Goal: Check status: Check status

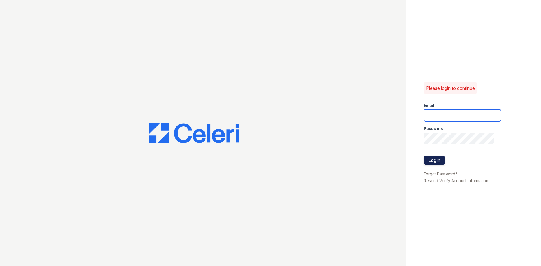
type input "[DOMAIN_NAME][EMAIL_ADDRESS][DOMAIN_NAME]"
click at [442, 158] on button "Login" at bounding box center [434, 160] width 21 height 9
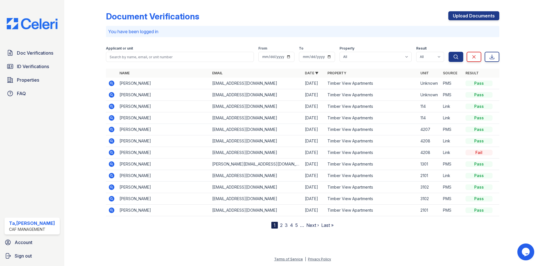
click at [110, 82] on icon at bounding box center [112, 84] width 6 height 6
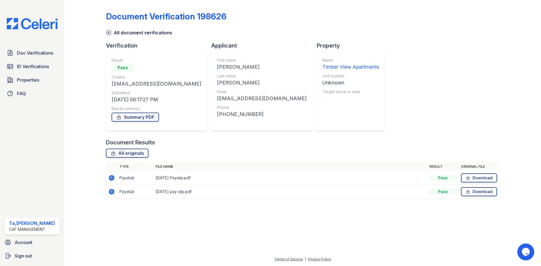
click at [111, 178] on icon at bounding box center [111, 178] width 7 height 7
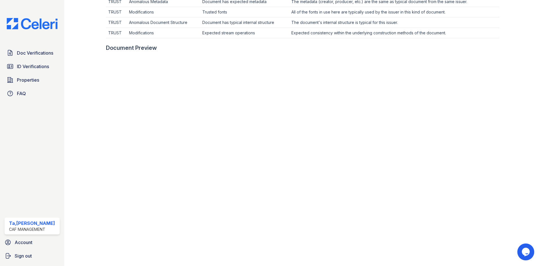
scroll to position [56, 0]
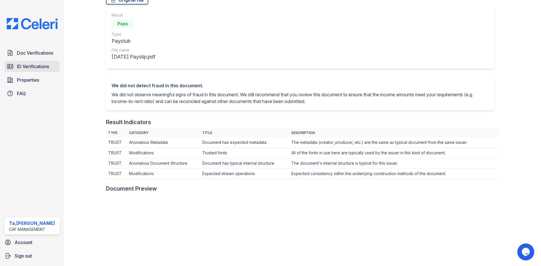
click at [46, 69] on span "ID Verifications" at bounding box center [33, 66] width 32 height 7
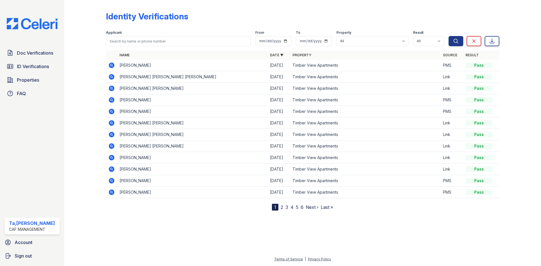
click at [113, 65] on icon at bounding box center [112, 66] width 6 height 6
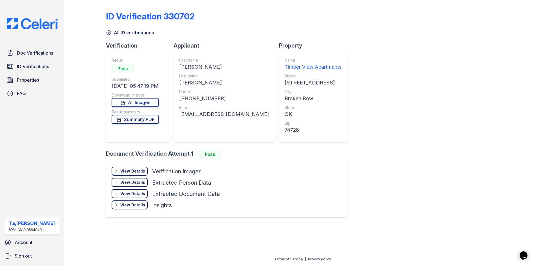
click at [124, 177] on div "View Details Details Hide Details Details Verification Images" at bounding box center [166, 172] width 108 height 11
click at [124, 172] on div "View Details" at bounding box center [132, 172] width 25 height 6
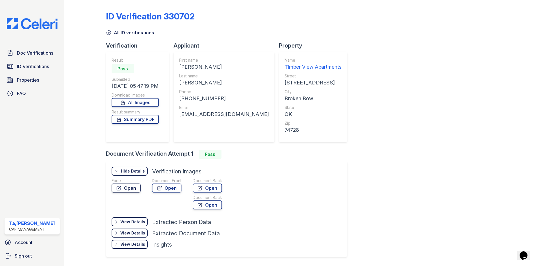
click at [133, 187] on link "Open" at bounding box center [126, 188] width 29 height 9
click at [152, 190] on link "Open" at bounding box center [167, 188] width 30 height 9
click at [41, 55] on span "Doc Verifications" at bounding box center [35, 53] width 36 height 7
